Goal: Task Accomplishment & Management: Complete application form

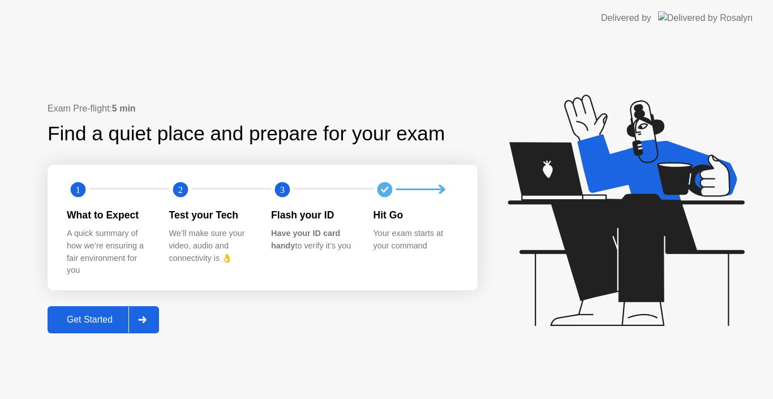
click at [145, 317] on icon at bounding box center [142, 319] width 8 height 7
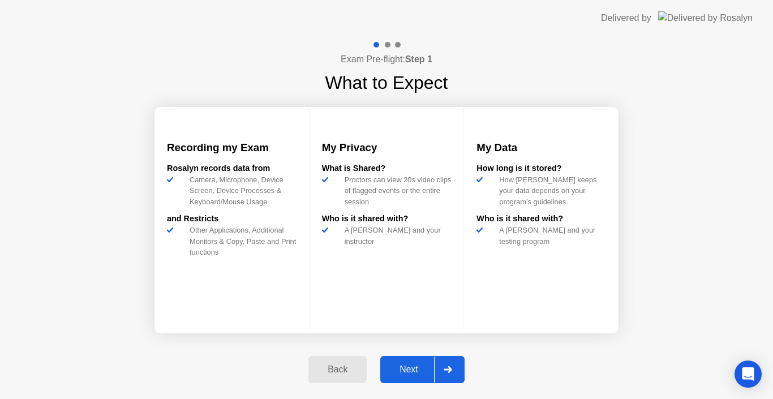
click at [448, 365] on div at bounding box center [447, 369] width 27 height 26
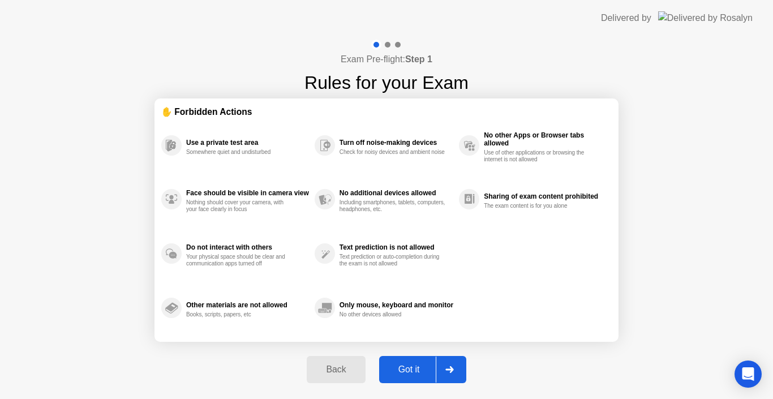
click at [450, 371] on icon at bounding box center [449, 369] width 8 height 7
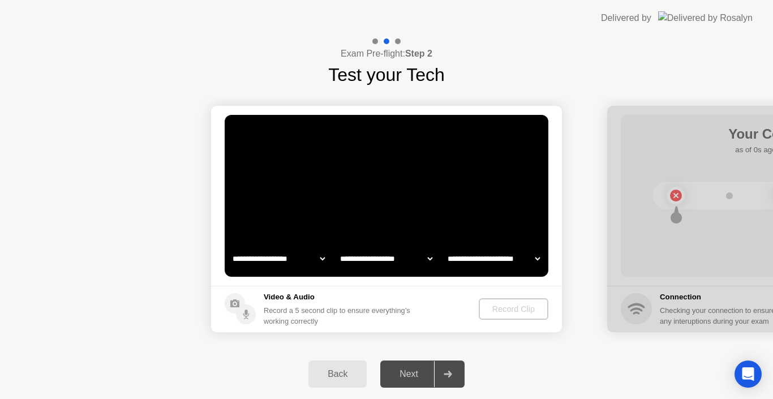
select select "**********"
select select "*******"
click at [316, 258] on select "**********" at bounding box center [278, 258] width 97 height 23
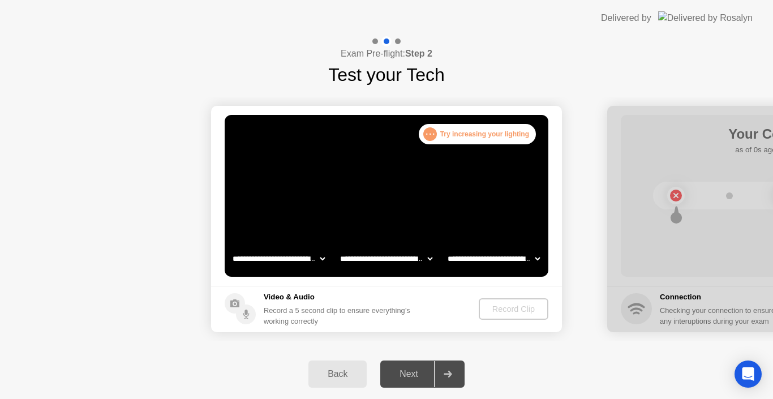
click at [320, 258] on select "**********" at bounding box center [278, 258] width 97 height 23
click at [320, 259] on select "**********" at bounding box center [278, 258] width 97 height 23
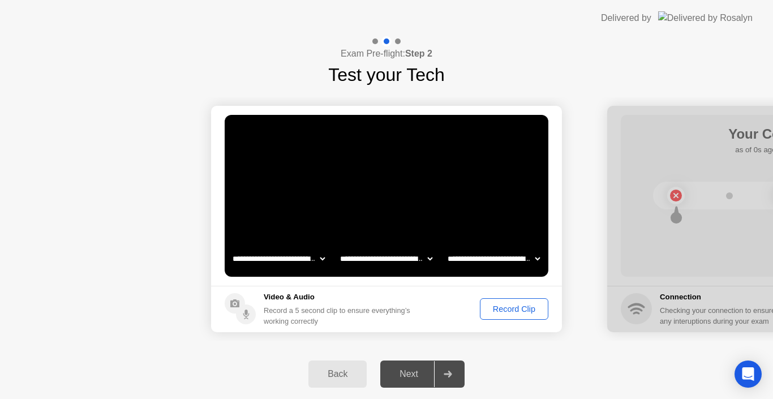
click at [351, 195] on video at bounding box center [387, 196] width 324 height 162
click at [508, 309] on div "Record Clip" at bounding box center [514, 308] width 61 height 9
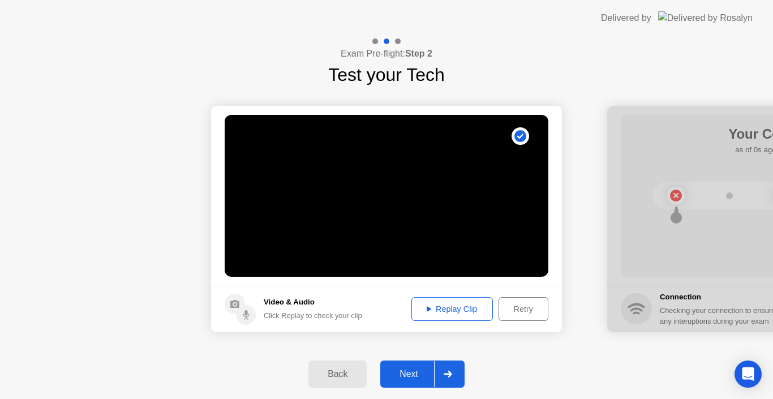
click at [471, 311] on div "Replay Clip" at bounding box center [452, 308] width 74 height 9
click at [528, 304] on div "Retry" at bounding box center [523, 308] width 42 height 9
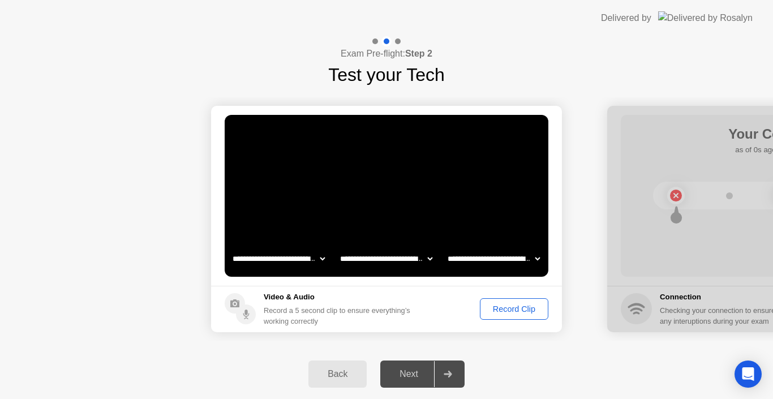
click at [518, 311] on div "Record Clip" at bounding box center [514, 308] width 61 height 9
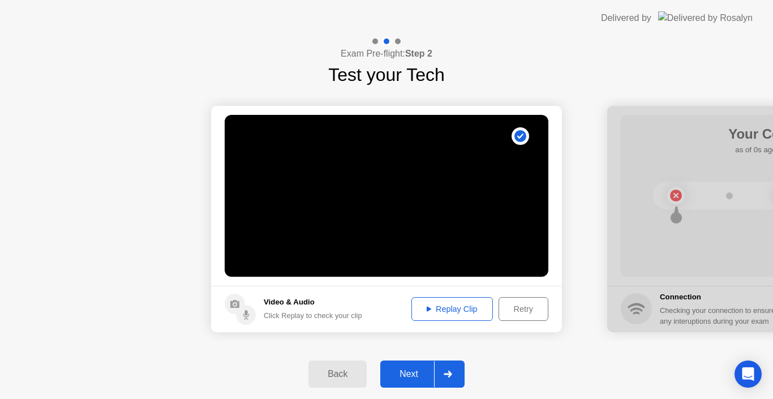
click at [473, 311] on div "Replay Clip" at bounding box center [452, 308] width 74 height 9
click at [452, 371] on icon at bounding box center [448, 374] width 8 height 7
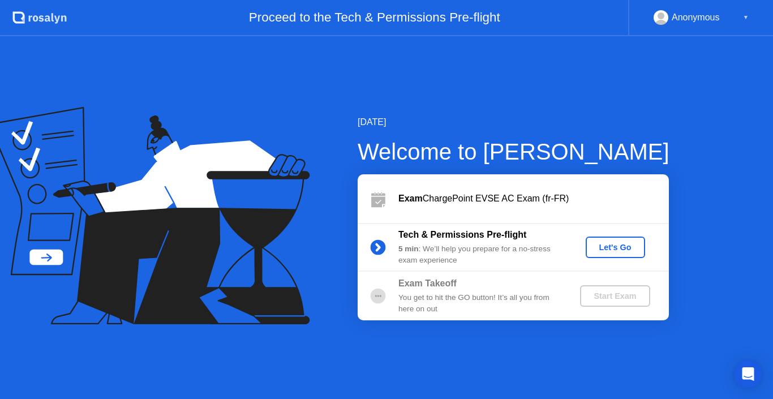
click at [620, 248] on div "Let's Go" at bounding box center [615, 247] width 50 height 9
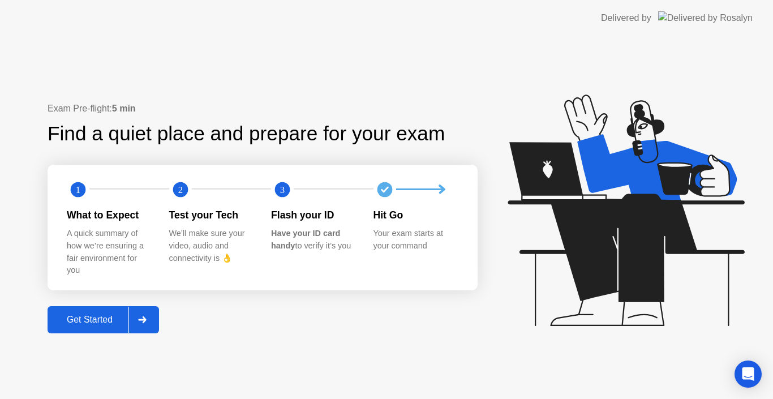
click at [150, 316] on div at bounding box center [141, 320] width 27 height 26
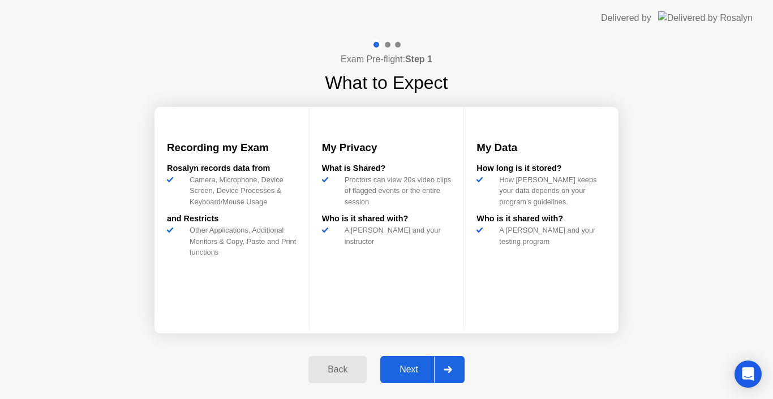
click at [424, 369] on div "Next" at bounding box center [409, 369] width 50 height 10
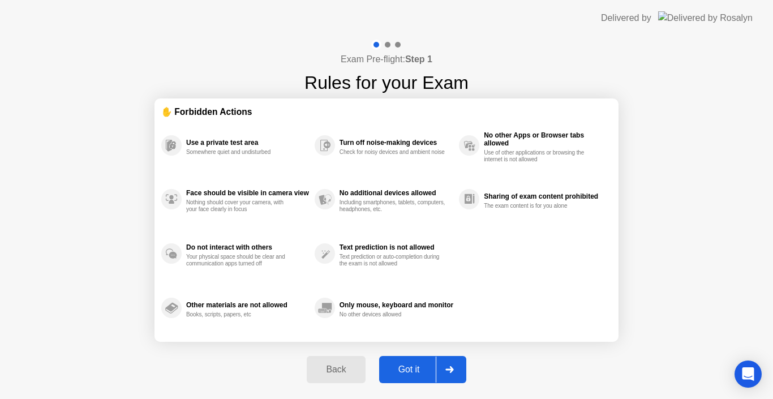
click at [456, 372] on div at bounding box center [449, 369] width 27 height 26
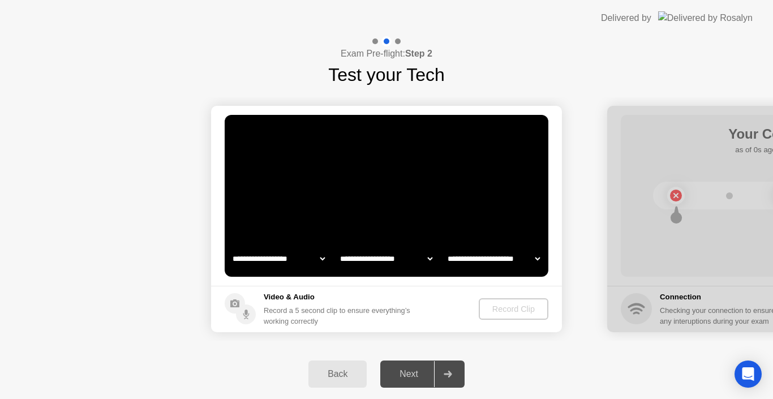
select select "**********"
select select "*******"
click at [362, 154] on video at bounding box center [387, 196] width 324 height 162
click at [504, 307] on div "Record Clip" at bounding box center [514, 308] width 61 height 9
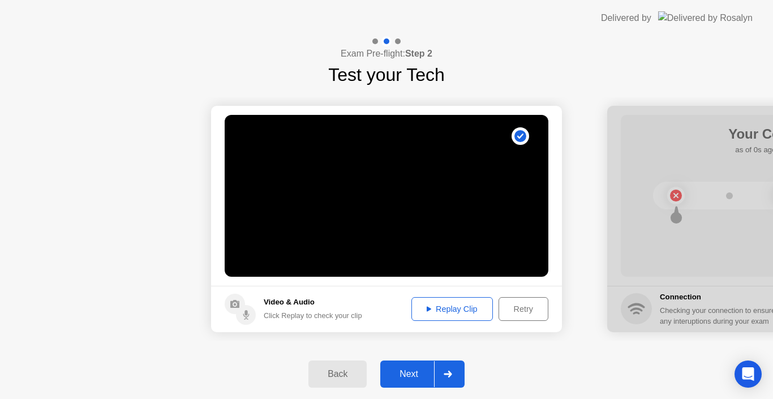
click at [470, 307] on div "Replay Clip" at bounding box center [452, 308] width 74 height 9
click at [453, 370] on div at bounding box center [447, 374] width 27 height 26
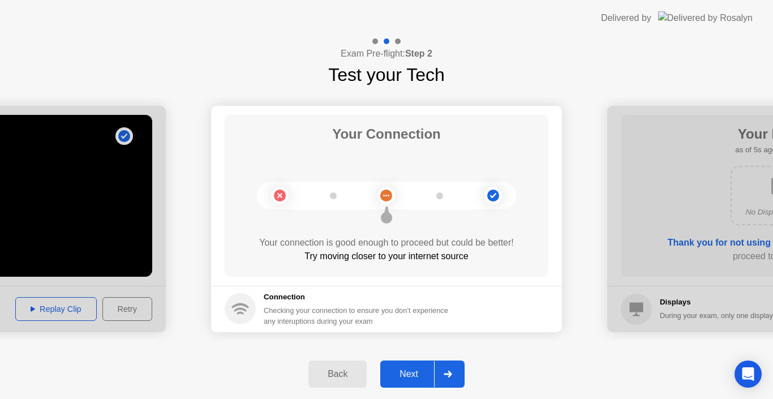
click at [450, 372] on icon at bounding box center [448, 374] width 8 height 7
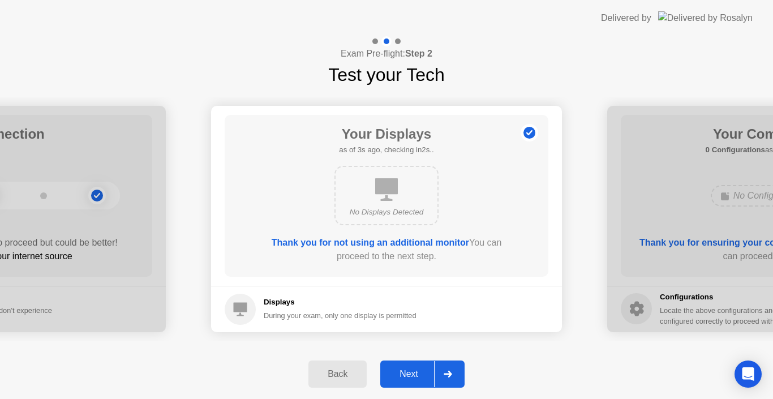
click at [450, 372] on icon at bounding box center [448, 374] width 8 height 7
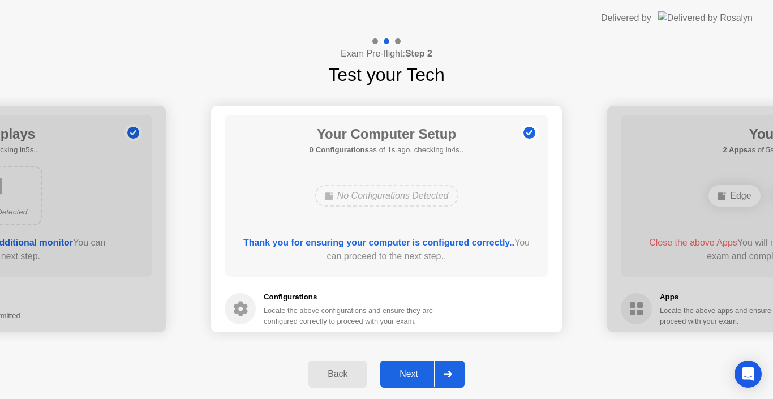
click at [450, 372] on icon at bounding box center [448, 374] width 8 height 7
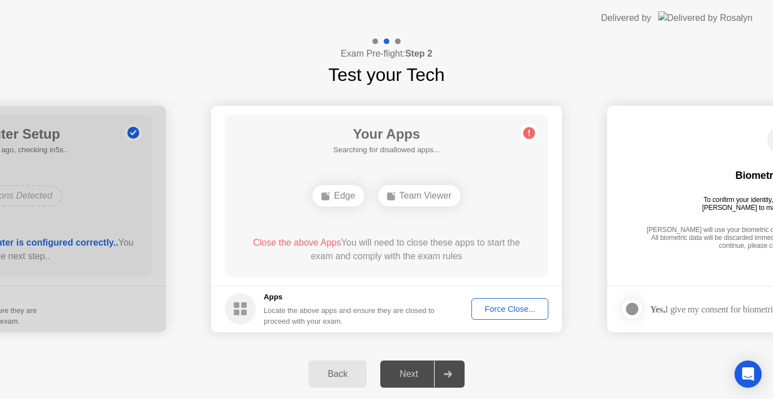
click at [451, 373] on icon at bounding box center [448, 374] width 8 height 7
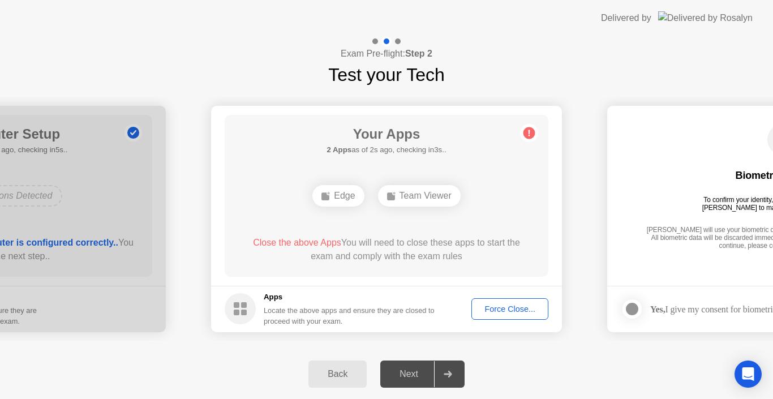
click at [451, 373] on icon at bounding box center [448, 374] width 8 height 7
click at [416, 369] on div "Next" at bounding box center [409, 374] width 50 height 10
click at [449, 369] on div at bounding box center [447, 374] width 27 height 26
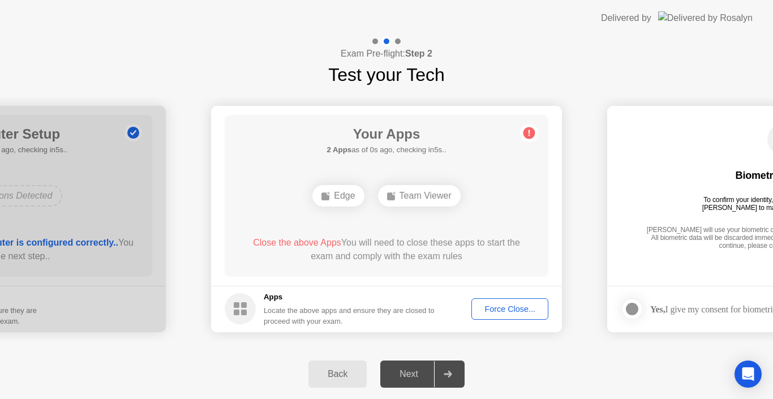
click at [524, 312] on div "Force Close..." at bounding box center [509, 308] width 69 height 9
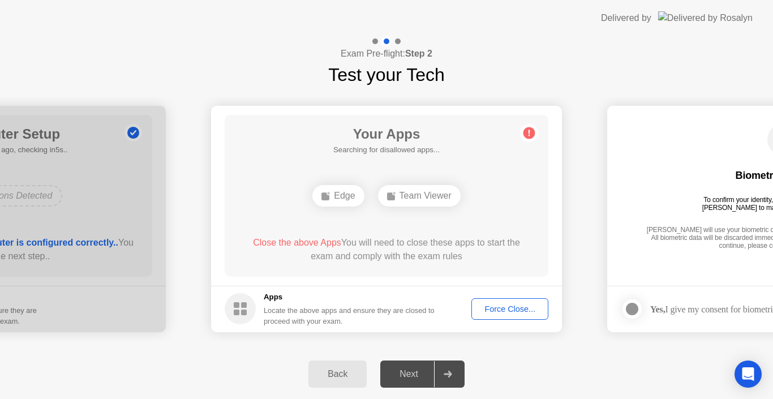
click at [445, 369] on div at bounding box center [447, 374] width 27 height 26
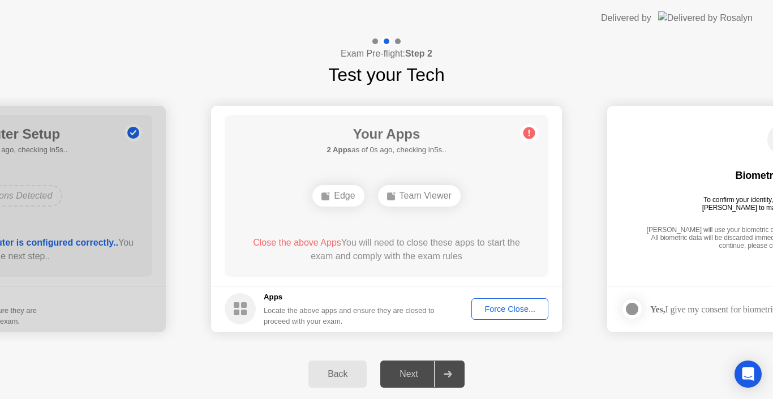
click at [445, 369] on div at bounding box center [447, 374] width 27 height 26
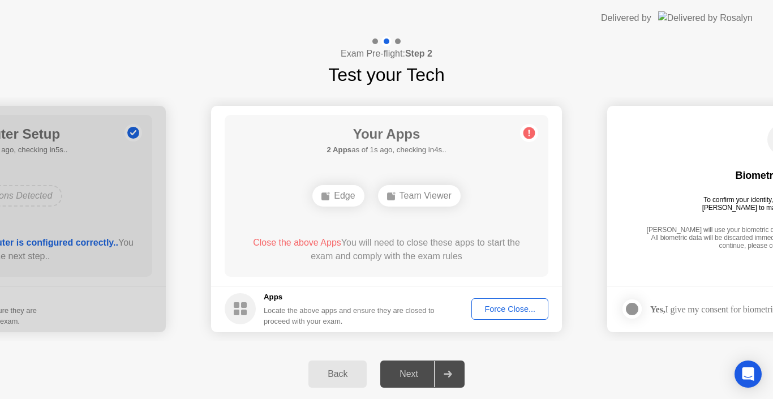
click at [445, 369] on div at bounding box center [447, 374] width 27 height 26
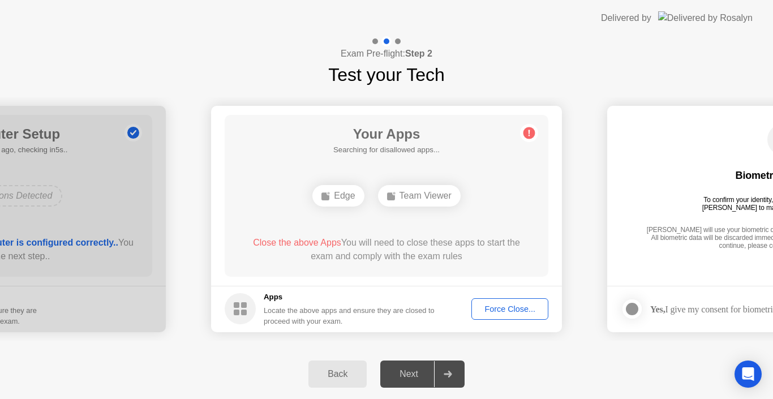
click at [507, 306] on div "Force Close..." at bounding box center [509, 308] width 69 height 9
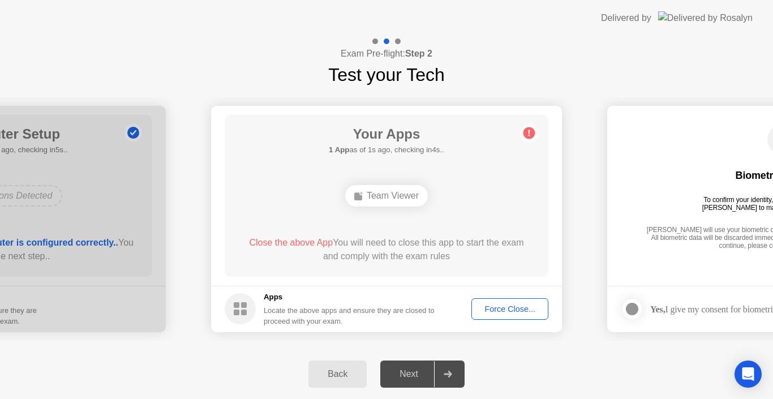
click at [489, 307] on div "Force Close..." at bounding box center [509, 308] width 69 height 9
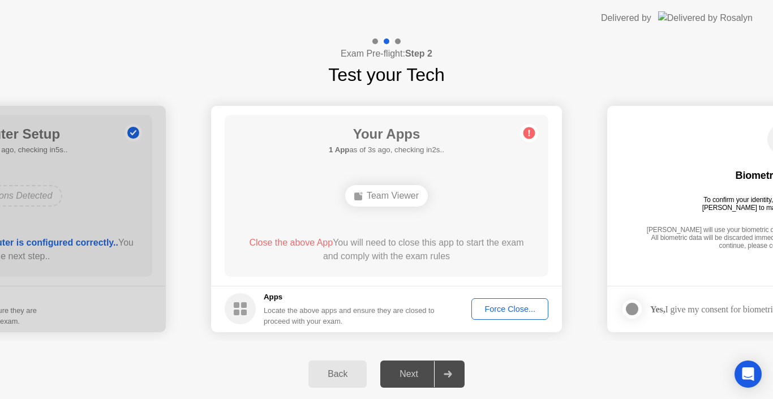
click at [435, 369] on div at bounding box center [447, 374] width 27 height 26
click at [410, 369] on div "Next" at bounding box center [409, 374] width 50 height 10
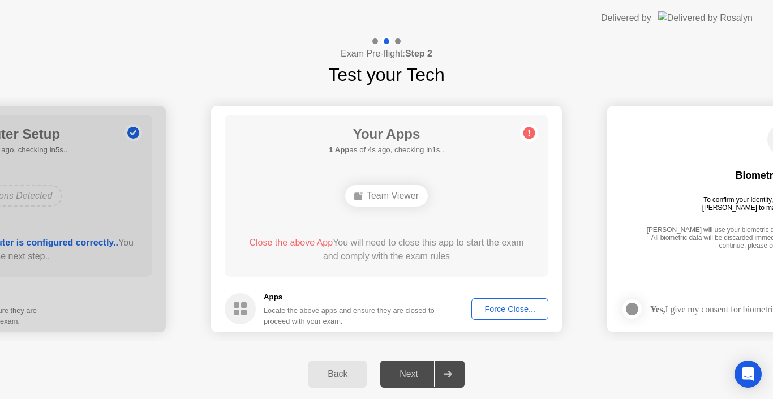
click at [410, 369] on div "Next" at bounding box center [409, 374] width 50 height 10
click at [409, 369] on div "Next" at bounding box center [409, 374] width 50 height 10
click at [510, 312] on div "Force Close..." at bounding box center [509, 308] width 69 height 9
